Goal: Task Accomplishment & Management: Use online tool/utility

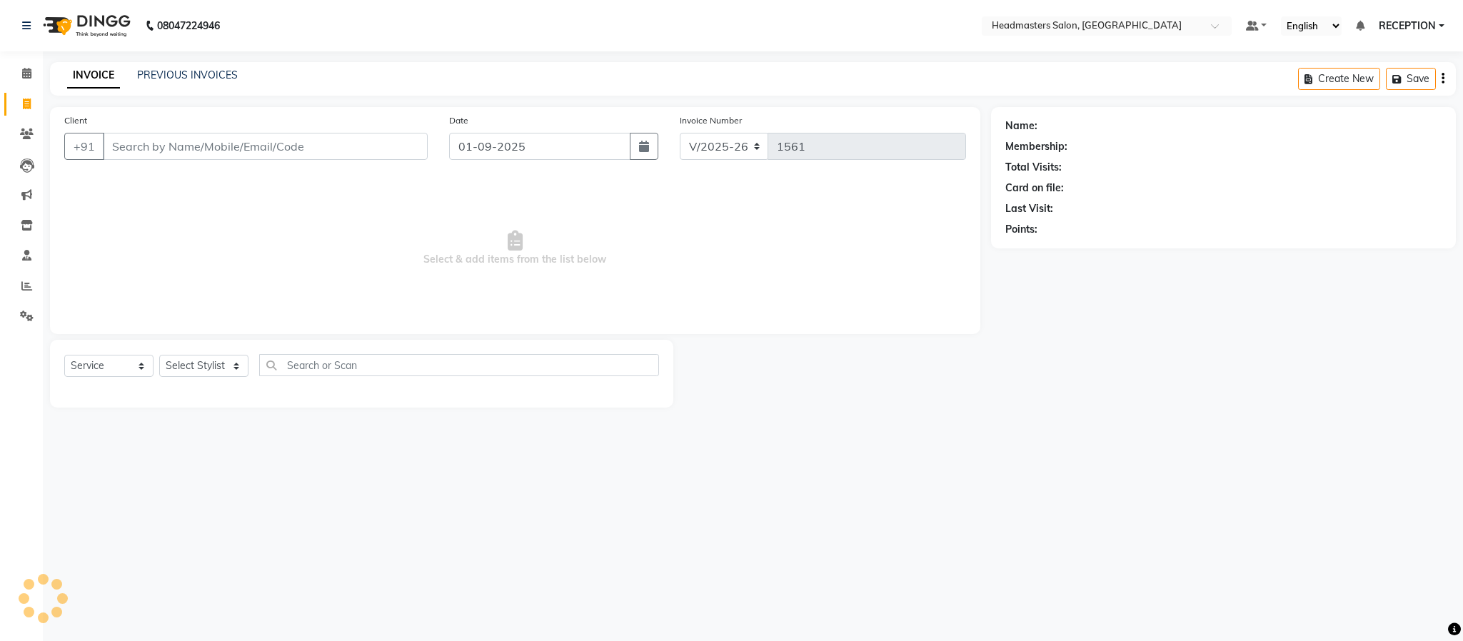
select select "3454"
select select "service"
click at [19, 288] on span at bounding box center [26, 286] width 25 height 16
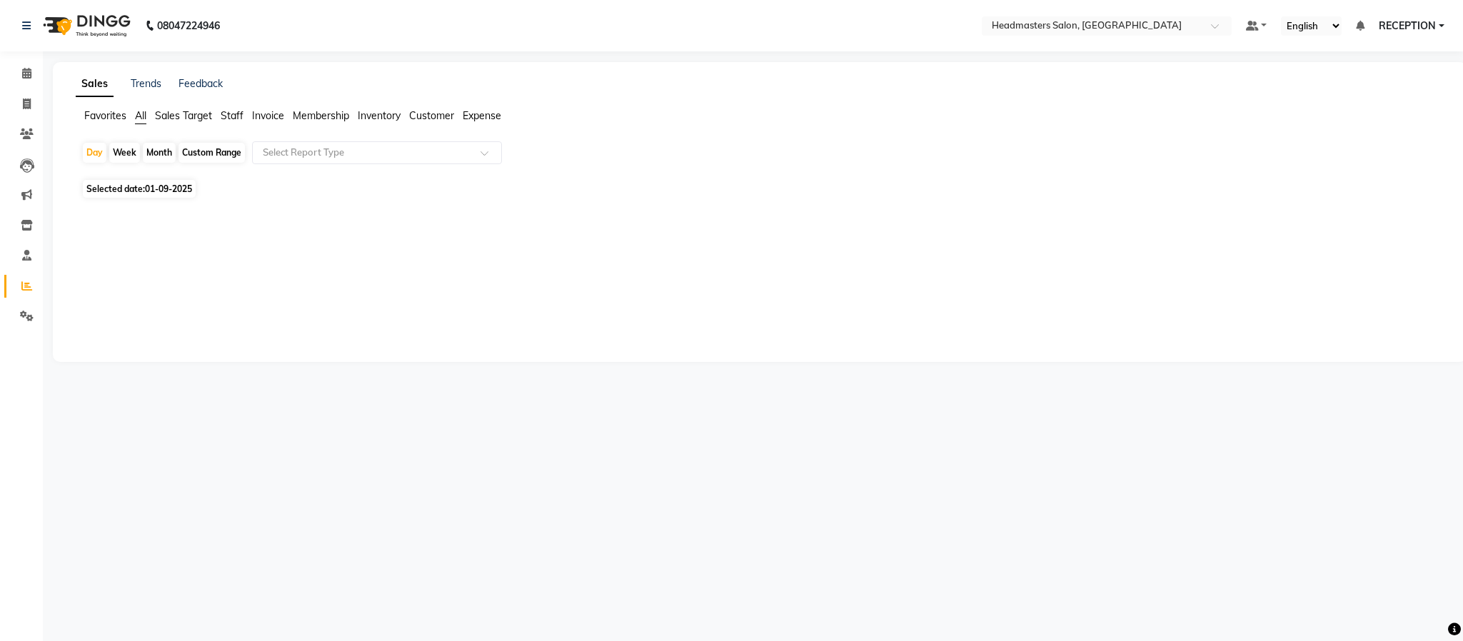
click at [154, 146] on div "Month" at bounding box center [159, 153] width 33 height 20
select select "9"
select select "2025"
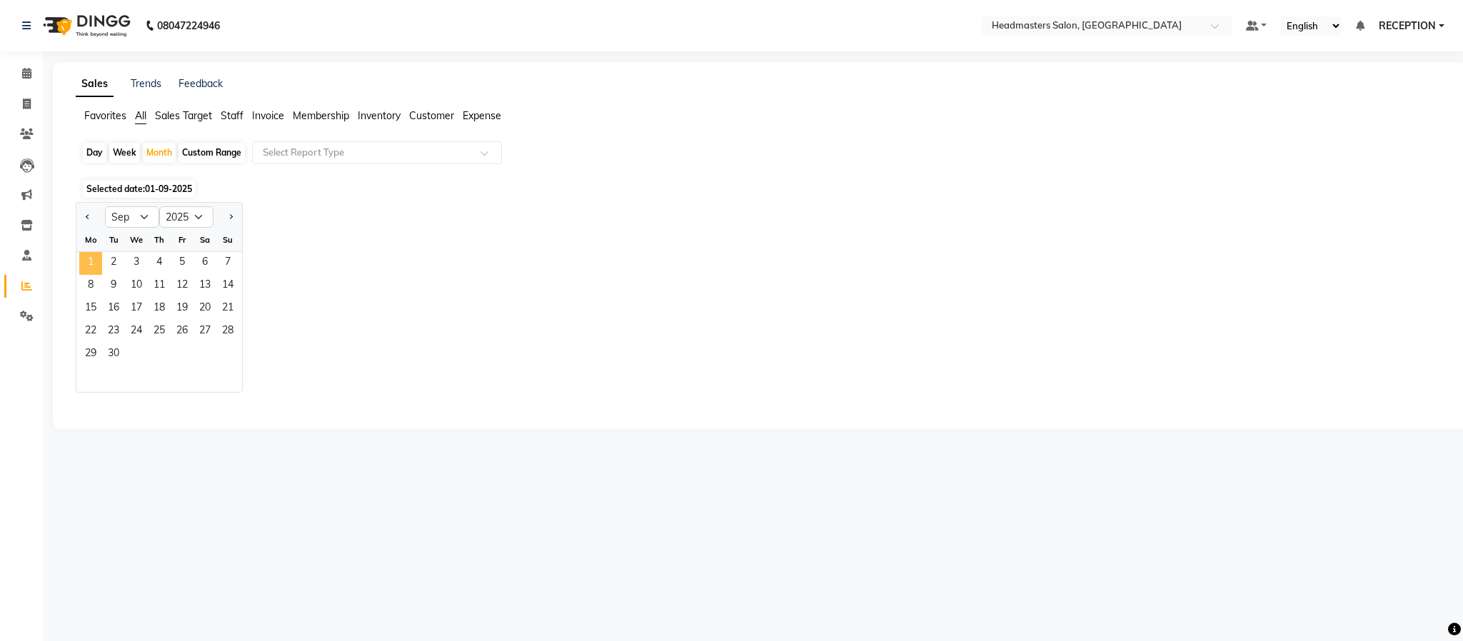
click at [94, 266] on span "1" at bounding box center [90, 263] width 23 height 23
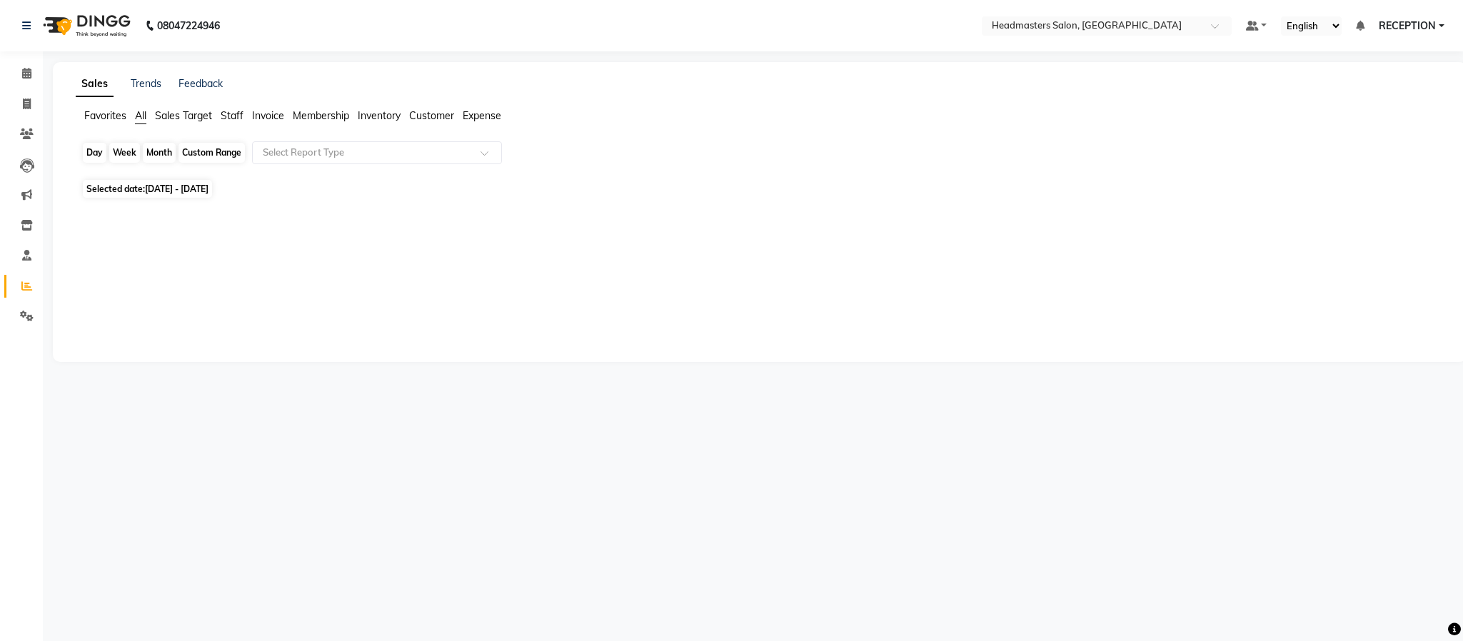
click at [152, 151] on div "Month" at bounding box center [159, 153] width 33 height 20
select select "9"
select select "2025"
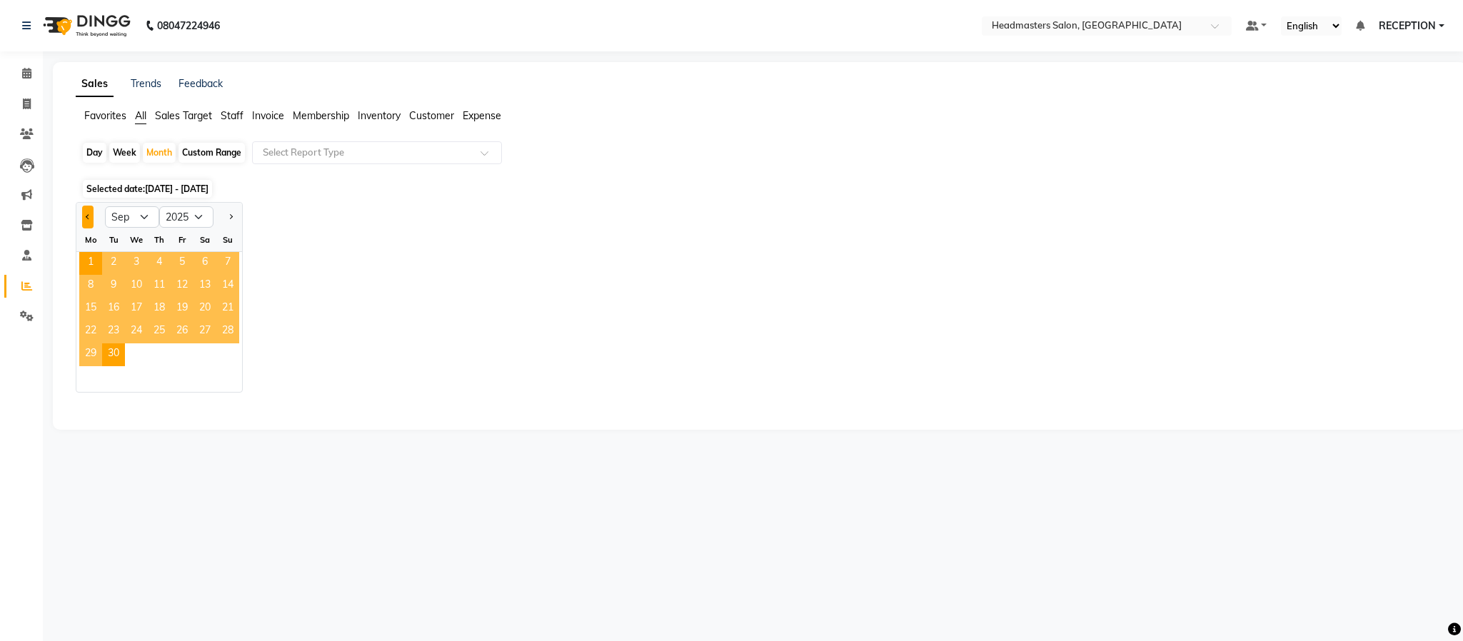
click at [86, 214] on button "Previous month" at bounding box center [87, 217] width 11 height 23
select select "8"
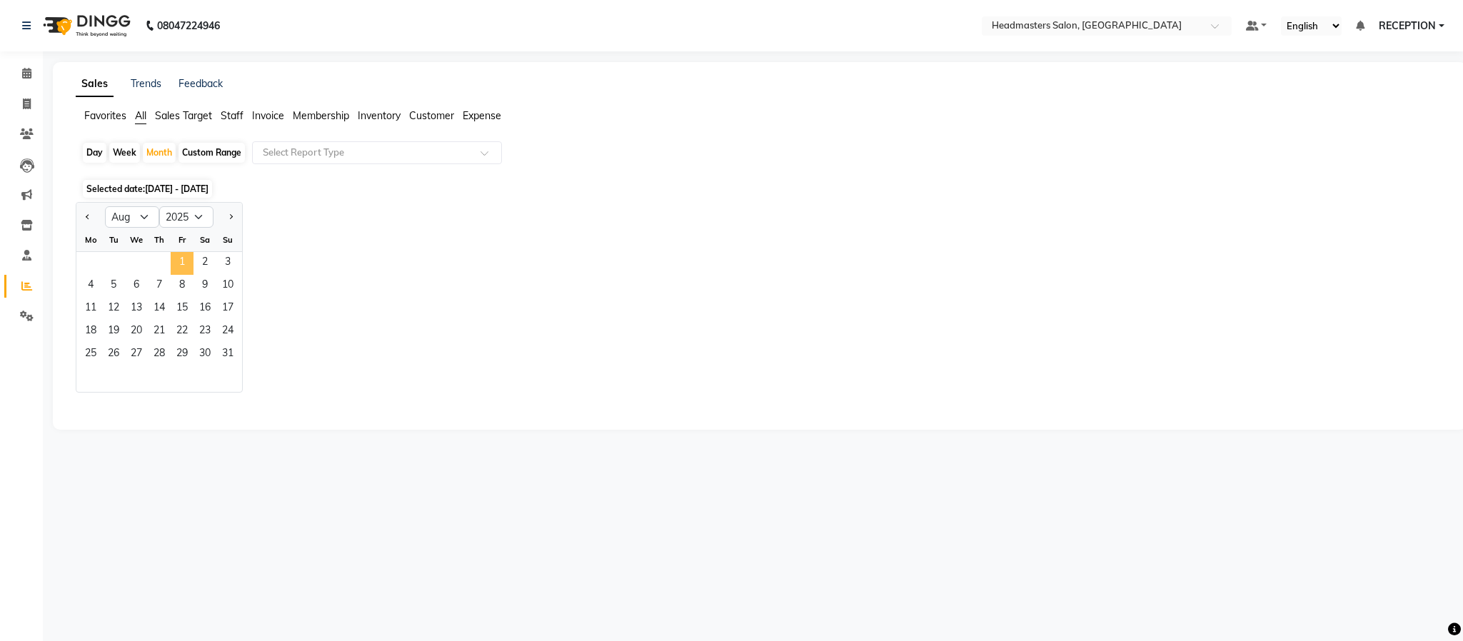
click at [181, 261] on span "1" at bounding box center [182, 263] width 23 height 23
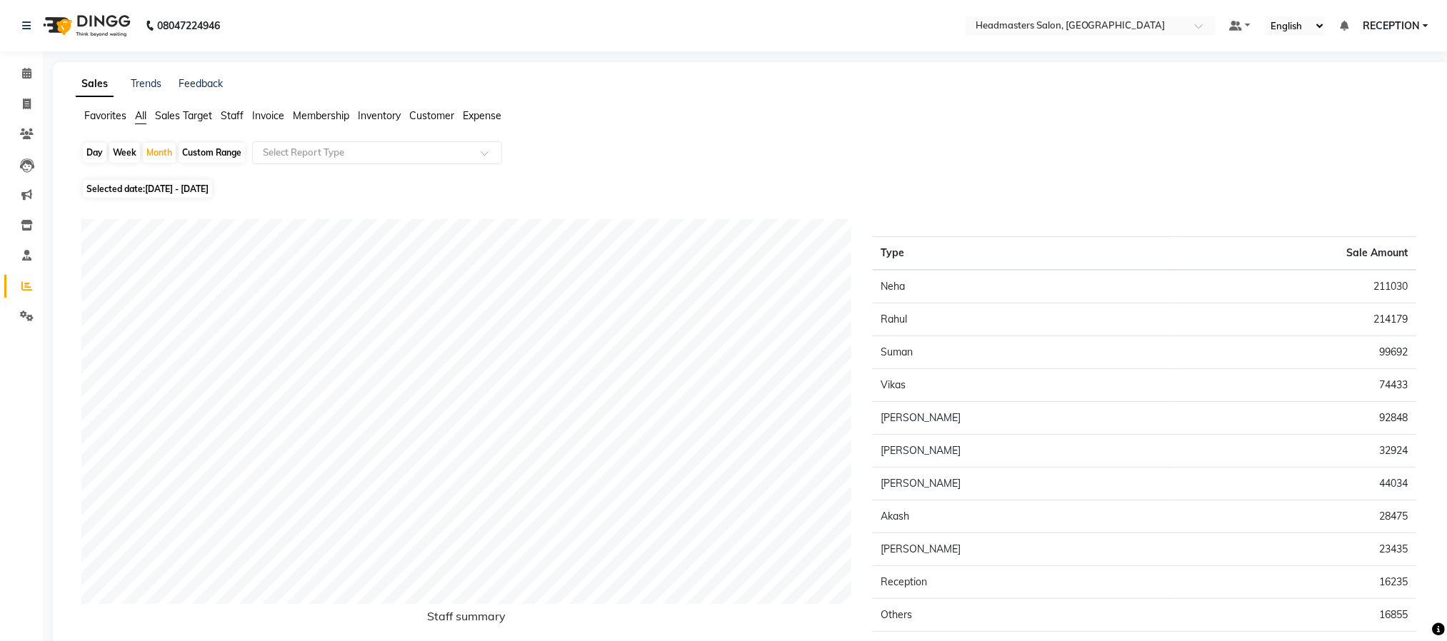
scroll to position [110, 0]
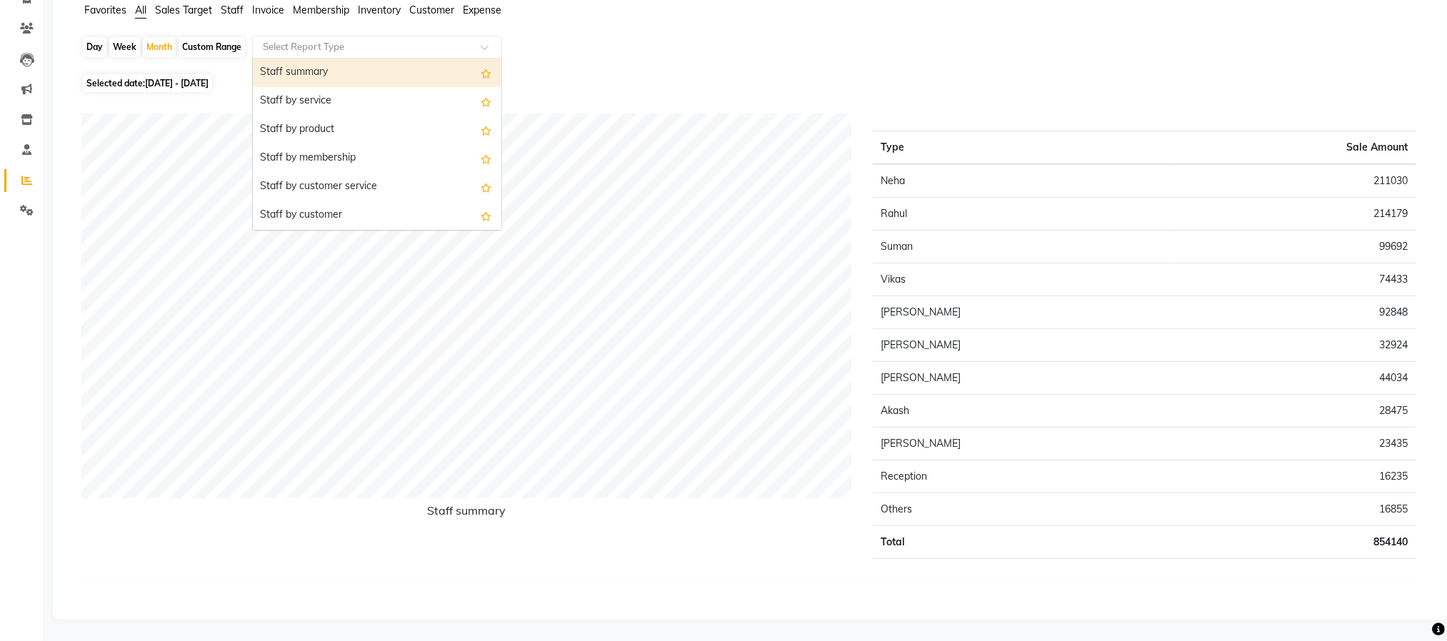
click at [489, 44] on span at bounding box center [490, 51] width 18 height 14
click at [358, 66] on div "Staff summary" at bounding box center [377, 73] width 248 height 29
select select "pdf"
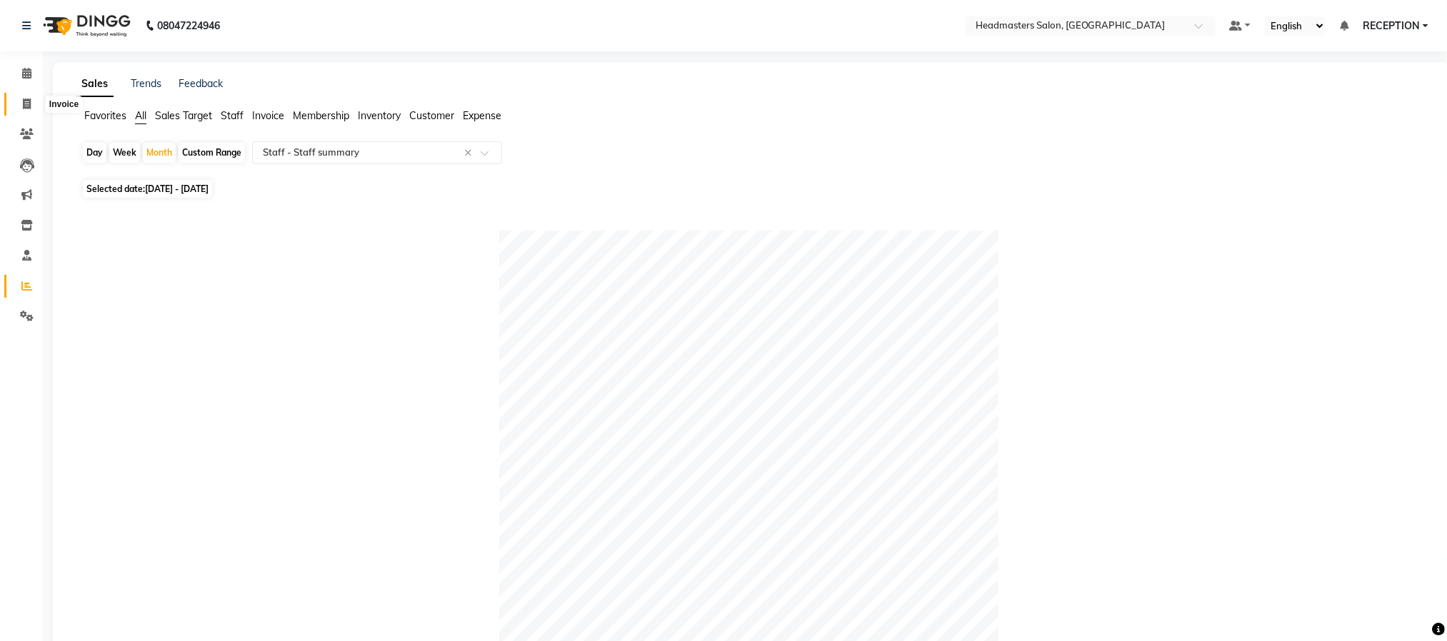
click at [23, 107] on icon at bounding box center [27, 104] width 8 height 11
select select "service"
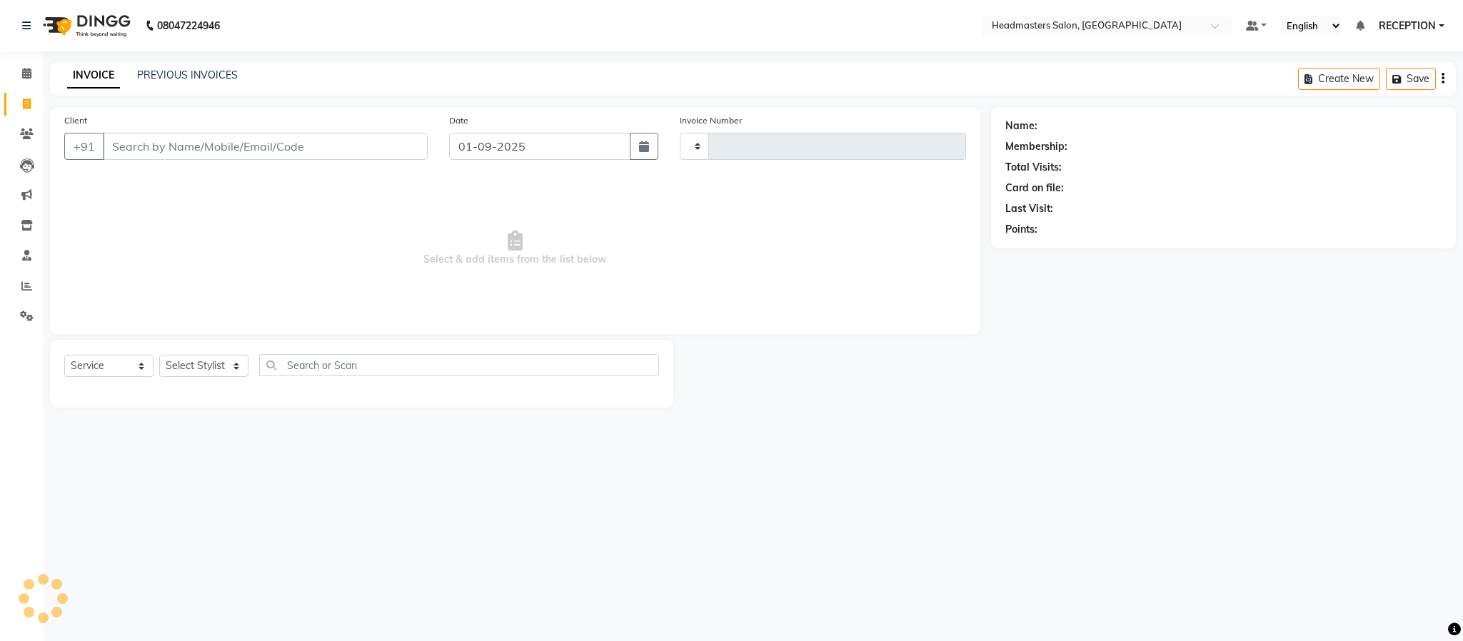
type input "1561"
select select "3454"
drag, startPoint x: 22, startPoint y: 107, endPoint x: 202, endPoint y: 76, distance: 182.7
click at [202, 76] on app-home "08047224946 Select Location × Headmasters Salon, Shankar Nagar Default Panel My…" at bounding box center [731, 214] width 1463 height 429
click at [202, 76] on link "PREVIOUS INVOICES" at bounding box center [187, 75] width 101 height 13
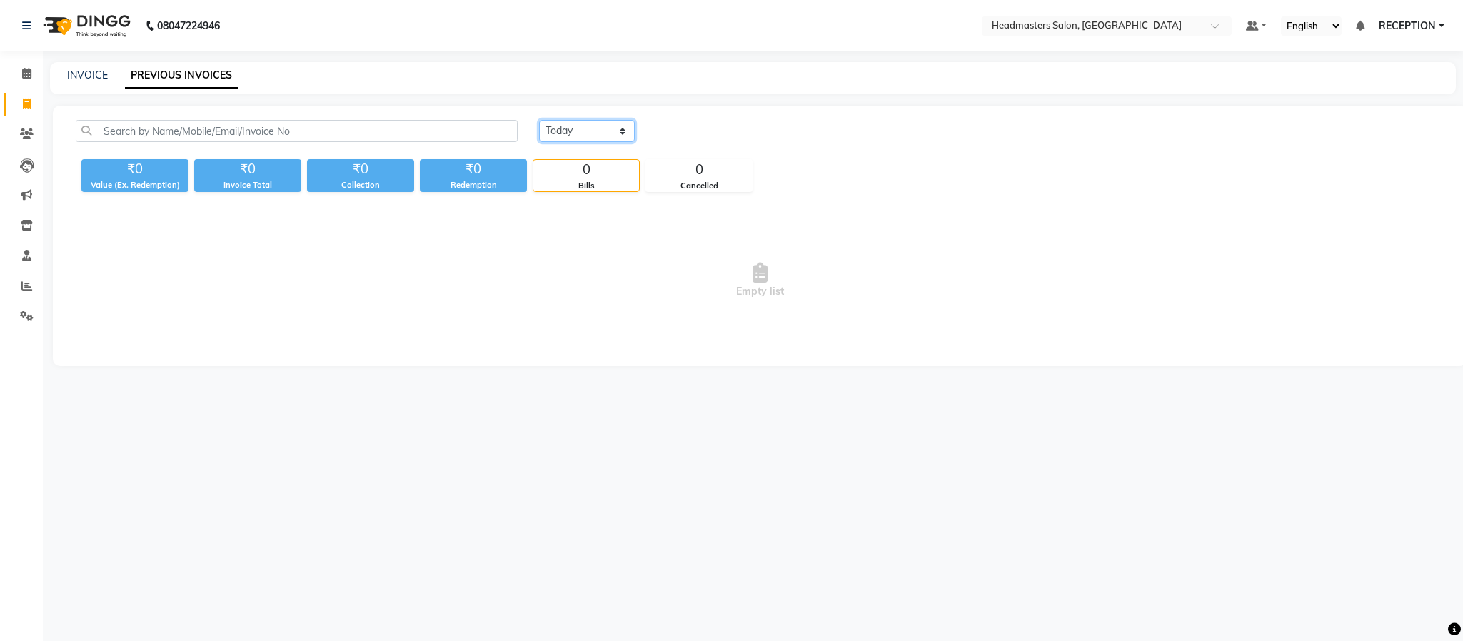
click at [592, 131] on select "[DATE] [DATE] Custom Range" at bounding box center [587, 131] width 96 height 22
select select "range"
click at [539, 120] on select "[DATE] [DATE] Custom Range" at bounding box center [587, 131] width 96 height 22
click at [718, 129] on input "01-09-2025" at bounding box center [703, 131] width 100 height 20
select select "9"
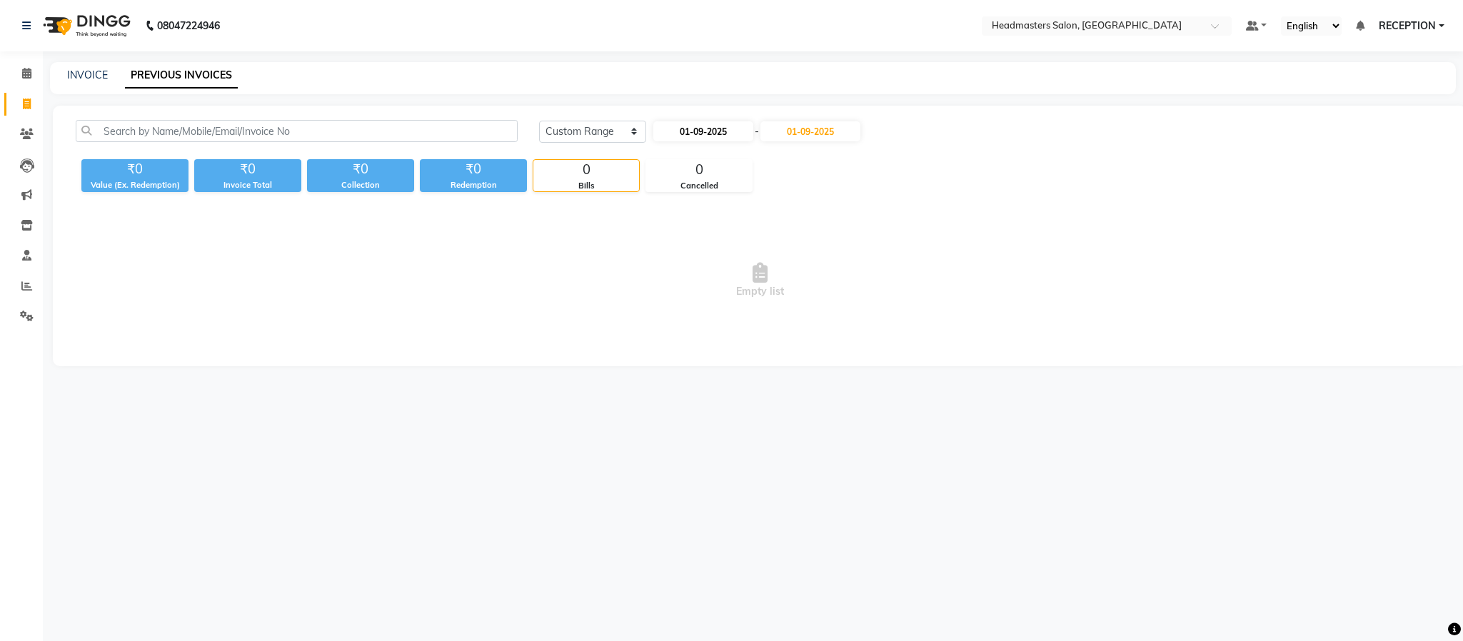
select select "2025"
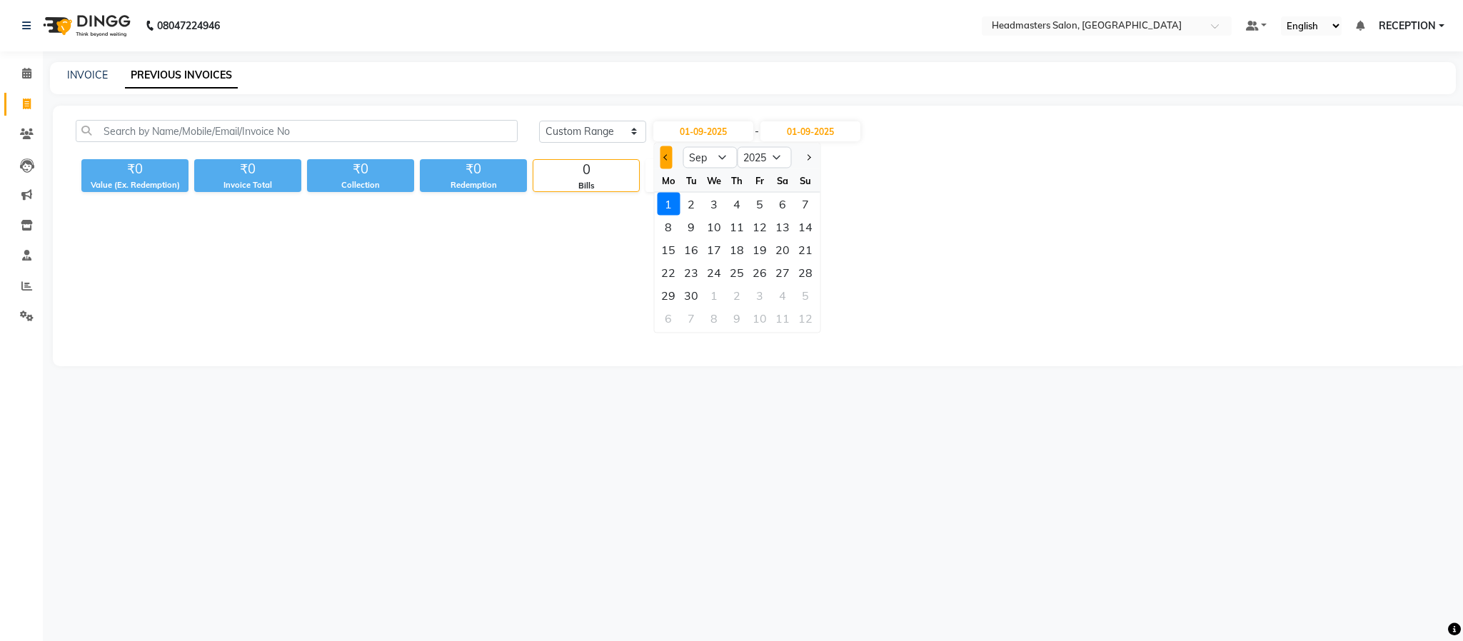
click at [665, 148] on button "Previous month" at bounding box center [666, 157] width 12 height 23
select select "8"
click at [767, 204] on div "1" at bounding box center [759, 204] width 23 height 23
type input "[DATE]"
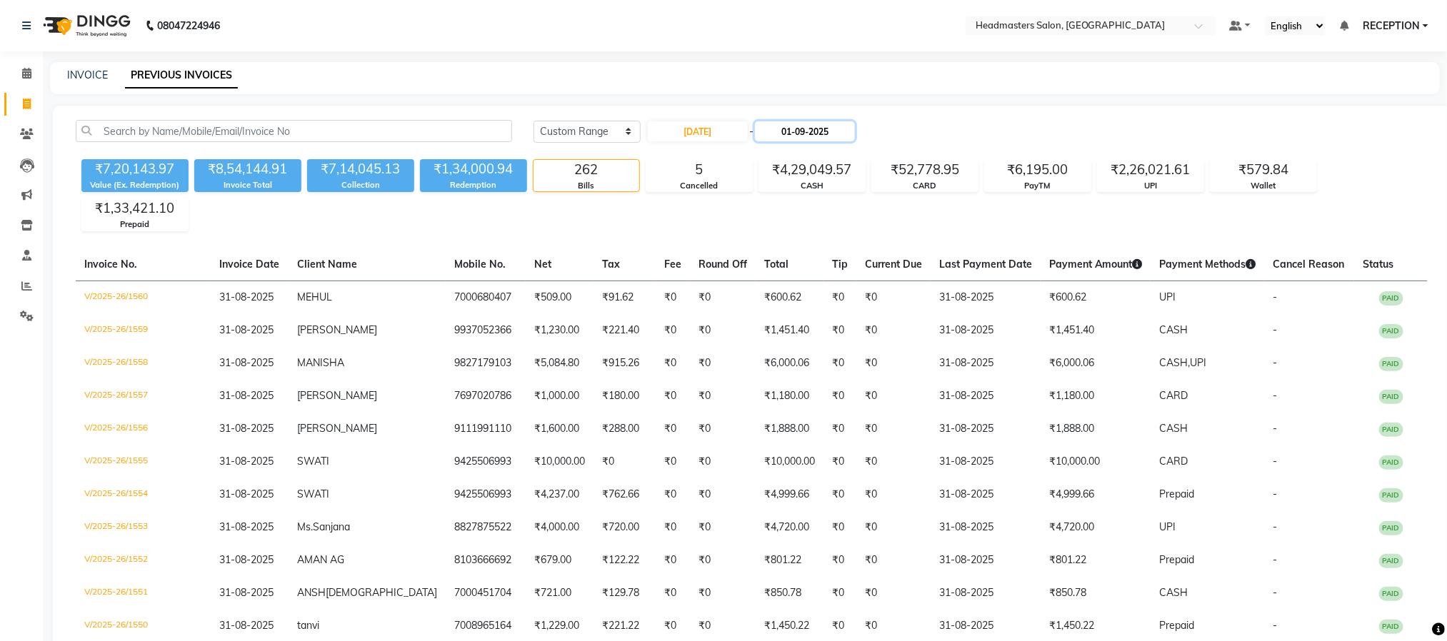
click at [793, 134] on input "01-09-2025" at bounding box center [805, 131] width 100 height 20
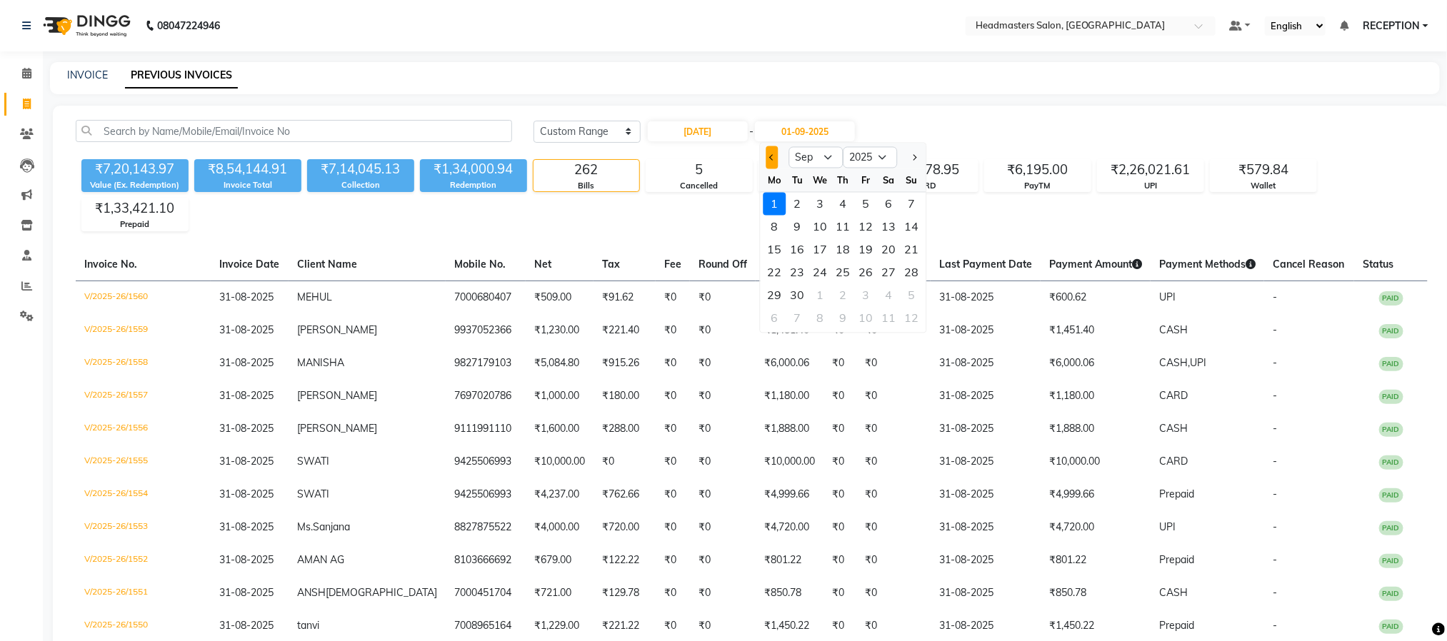
click at [773, 154] on span "Previous month" at bounding box center [772, 157] width 6 height 6
select select "8"
click at [913, 294] on div "31" at bounding box center [911, 295] width 23 height 23
type input "31-08-2025"
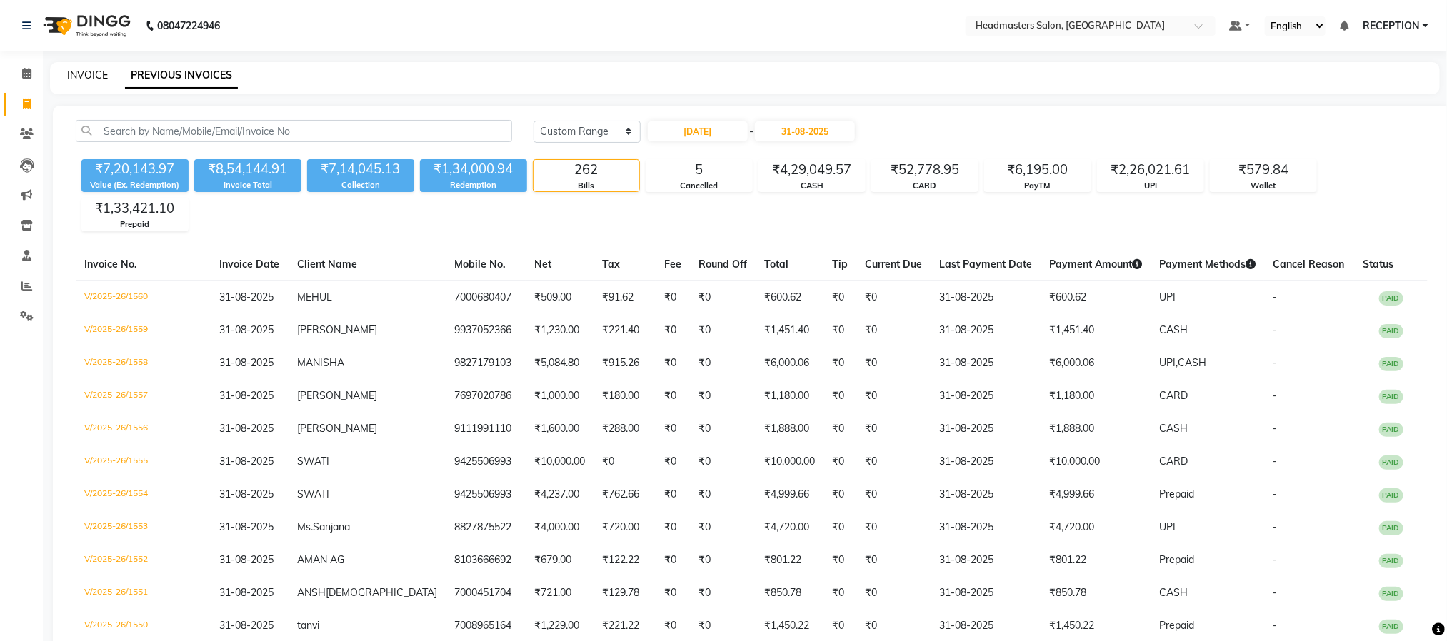
click at [92, 69] on link "INVOICE" at bounding box center [87, 75] width 41 height 13
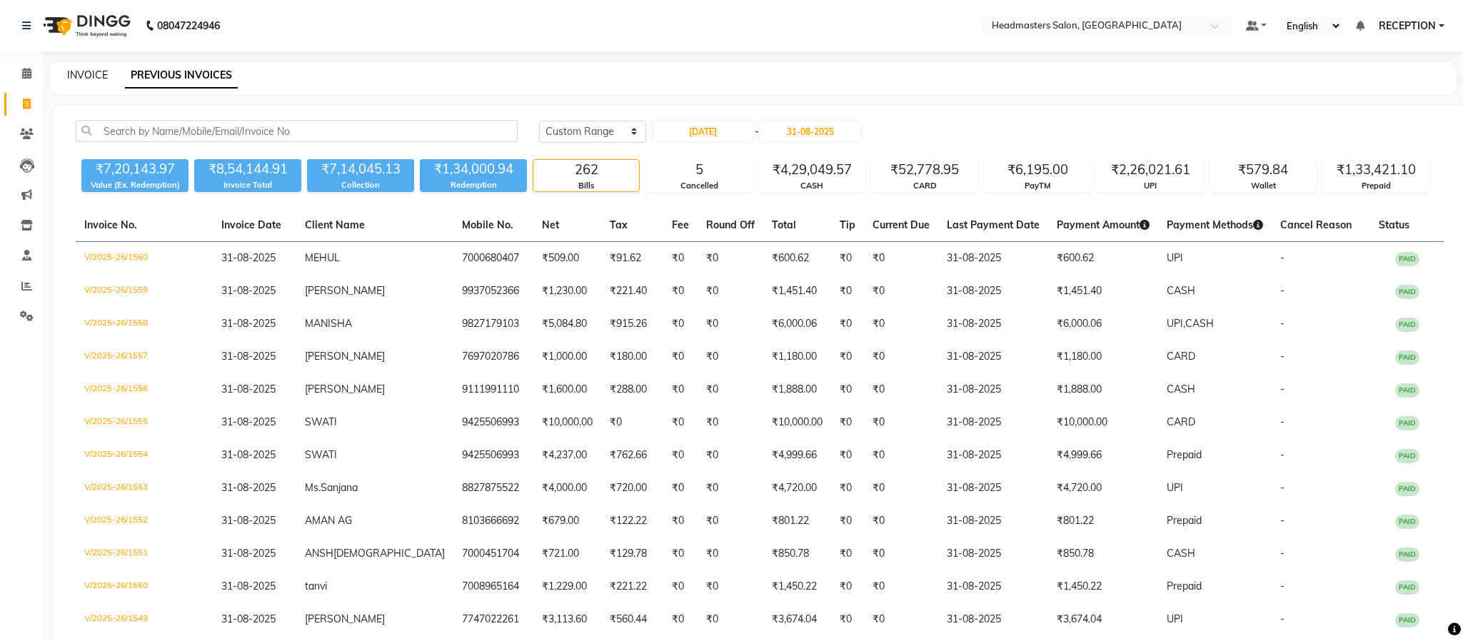
select select "service"
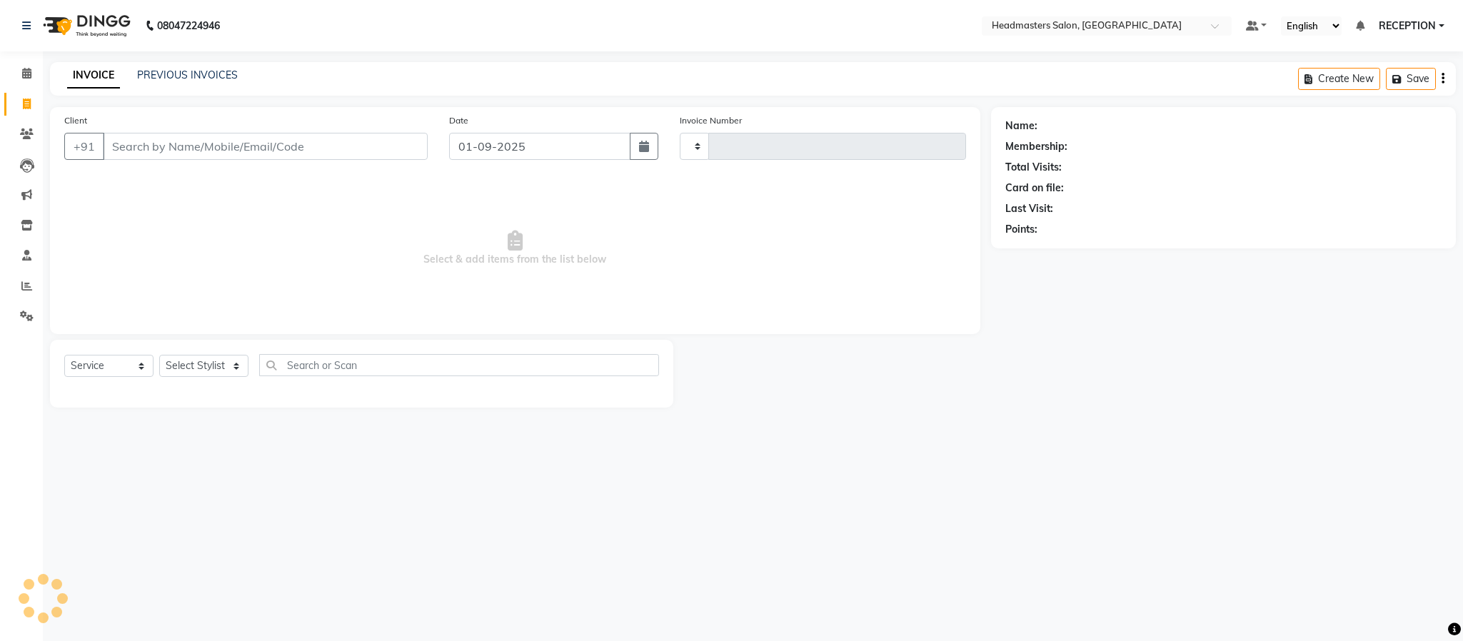
type input "1561"
select select "3454"
select select "service"
select select "en"
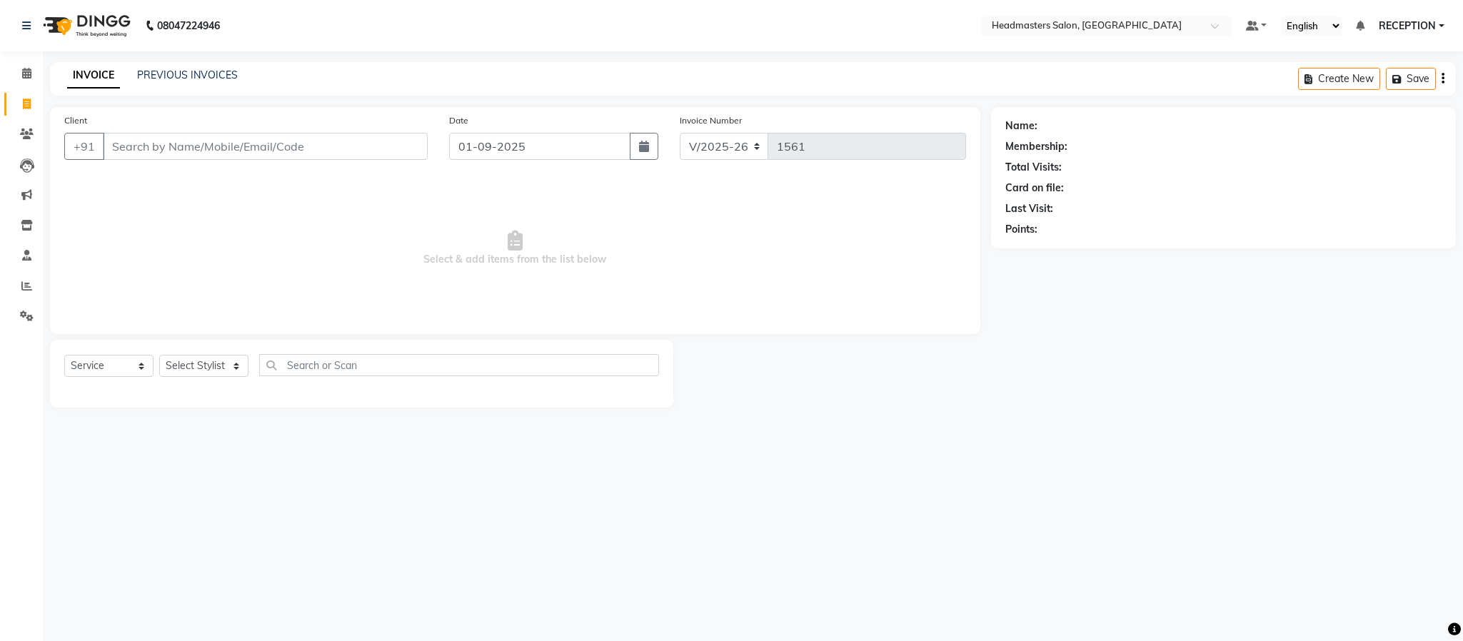
click at [358, 303] on span "Select & add items from the list below" at bounding box center [515, 248] width 902 height 143
click at [356, 305] on span "Select & add items from the list below" at bounding box center [515, 248] width 902 height 143
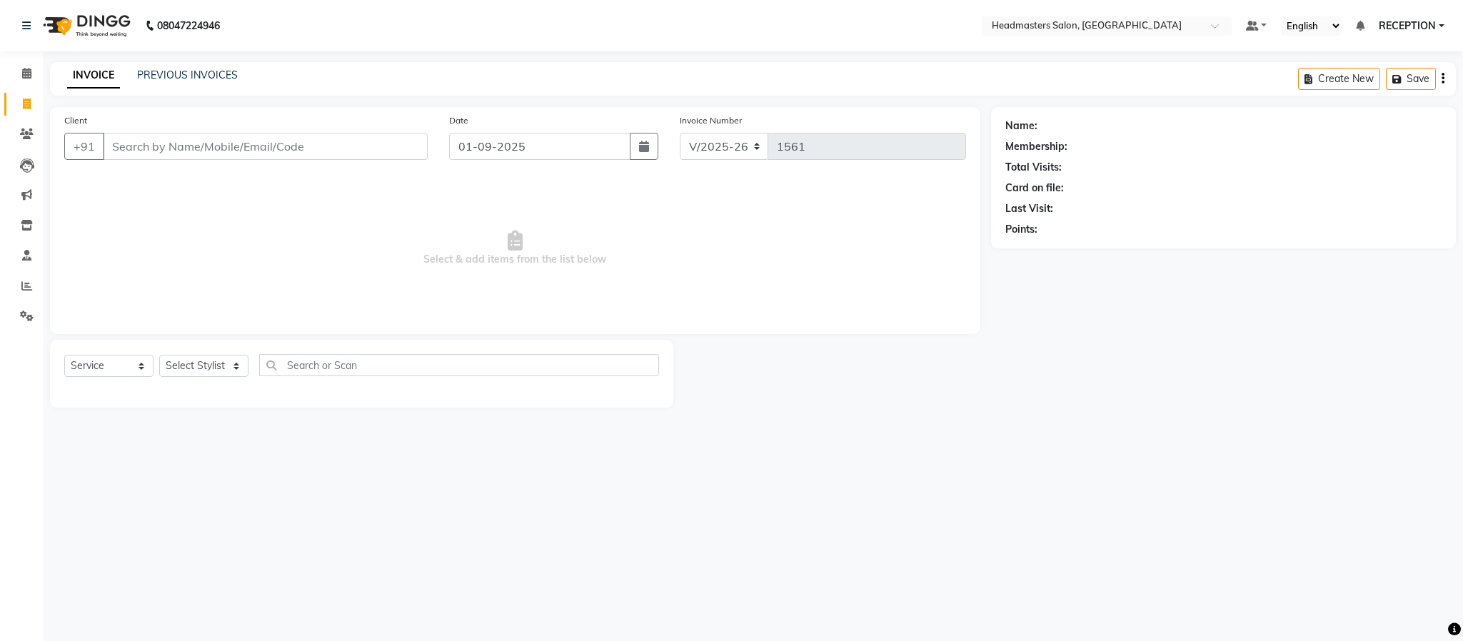
click at [356, 305] on span "Select & add items from the list below" at bounding box center [515, 248] width 902 height 143
select select "service"
select select "en"
select select "3454"
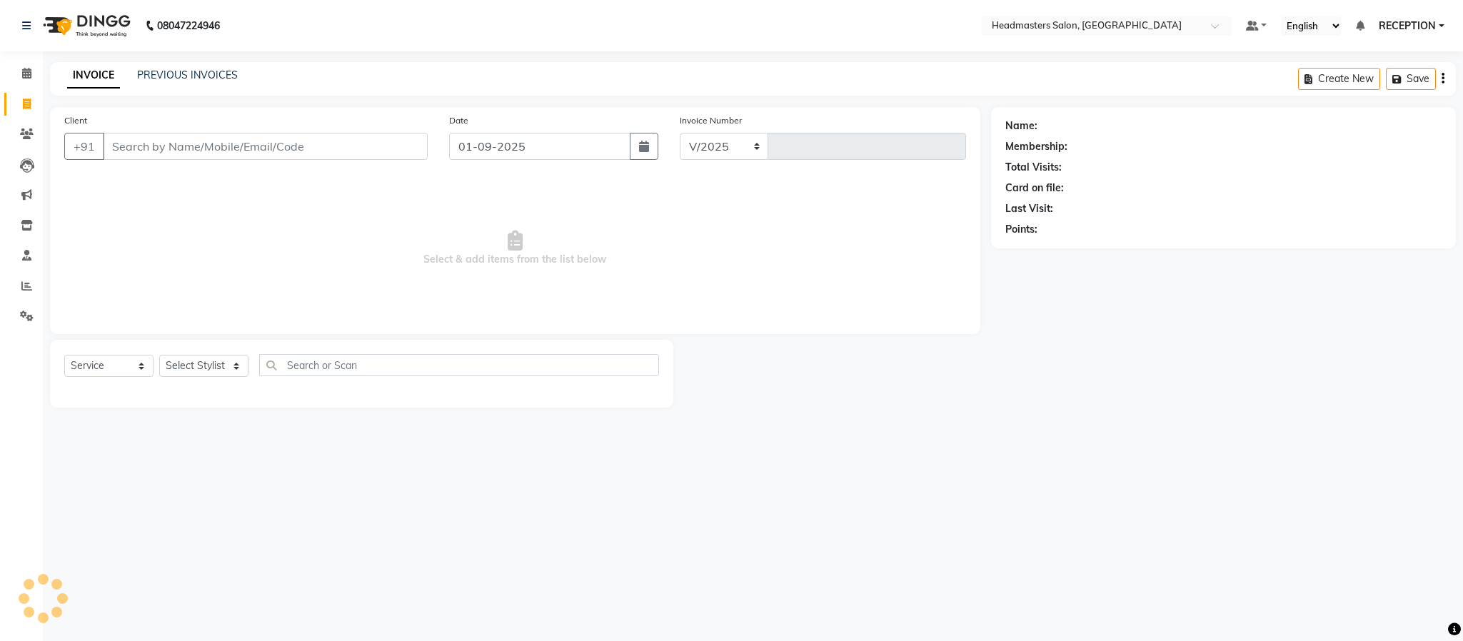
type input "1561"
click at [163, 79] on link "PREVIOUS INVOICES" at bounding box center [187, 75] width 101 height 13
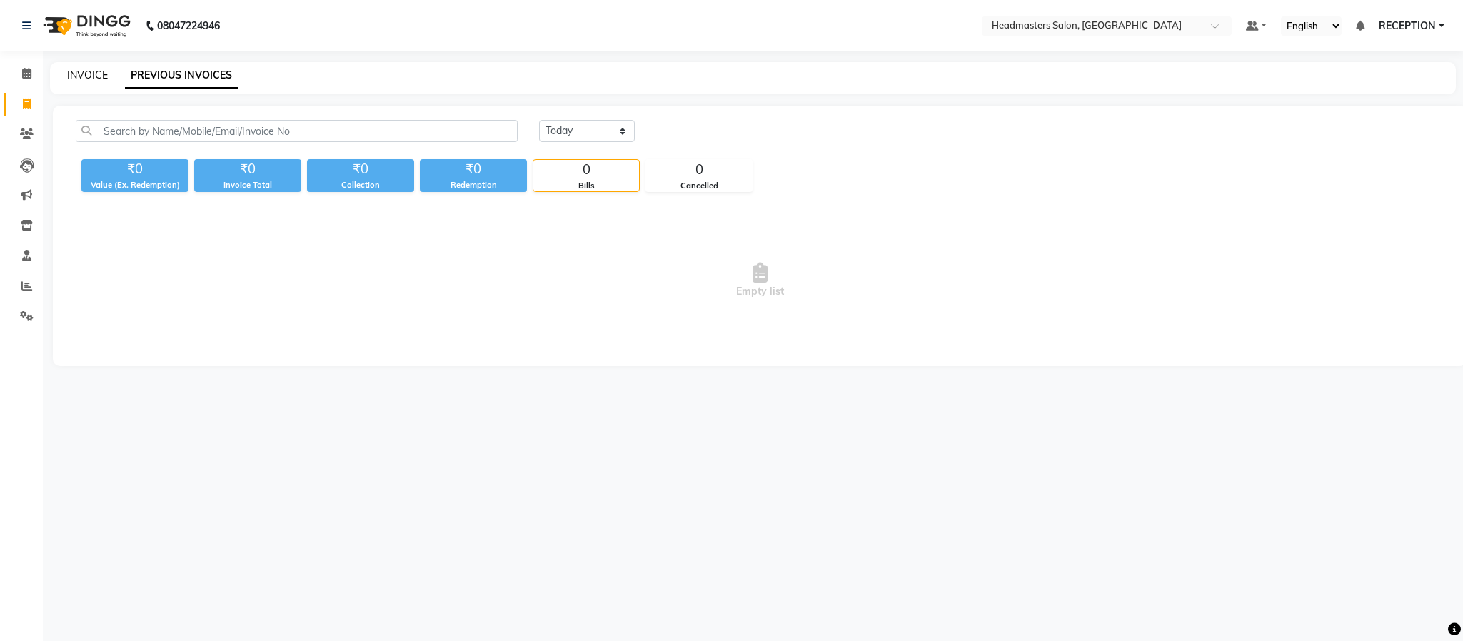
click at [88, 75] on link "INVOICE" at bounding box center [87, 75] width 41 height 13
select select "3454"
select select "service"
